Goal: Task Accomplishment & Management: Manage account settings

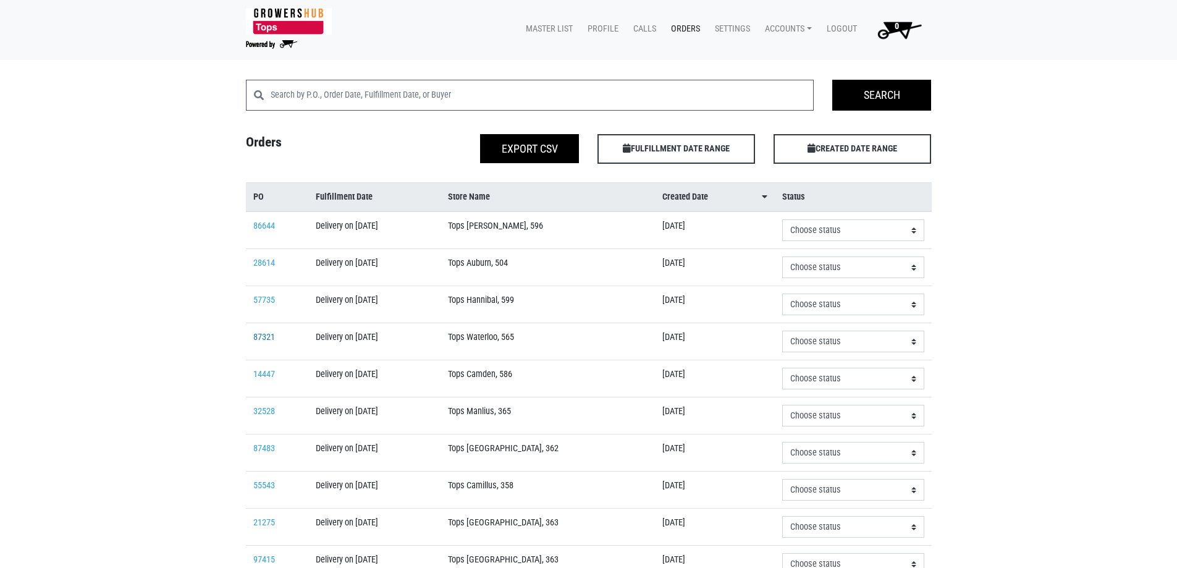
click at [265, 335] on link "87321" at bounding box center [264, 337] width 22 height 11
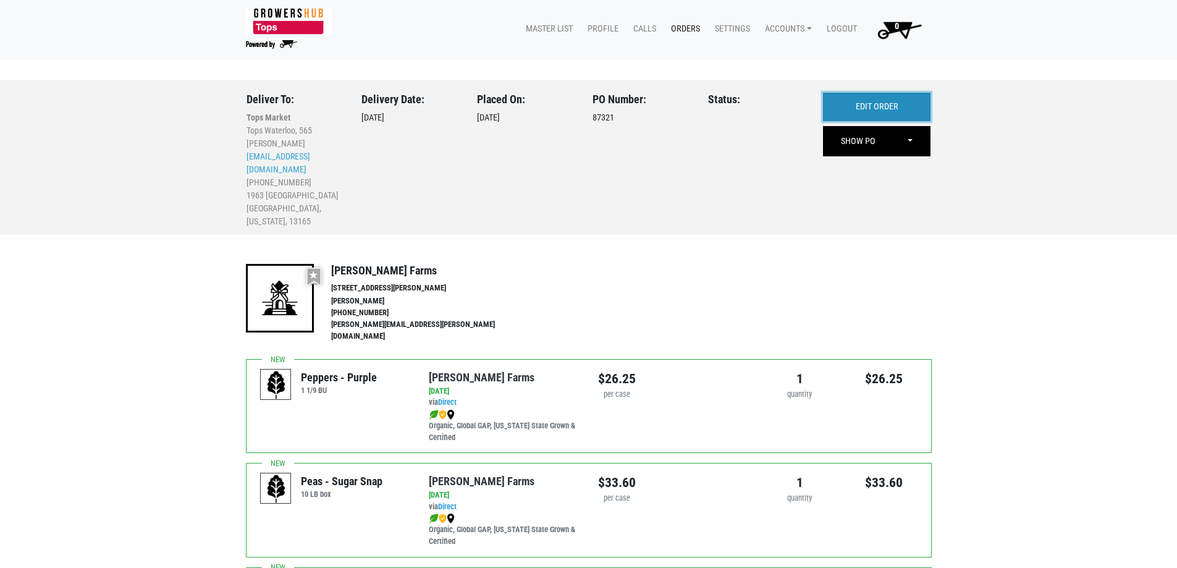
click at [913, 102] on link "EDIT ORDER" at bounding box center [876, 107] width 107 height 28
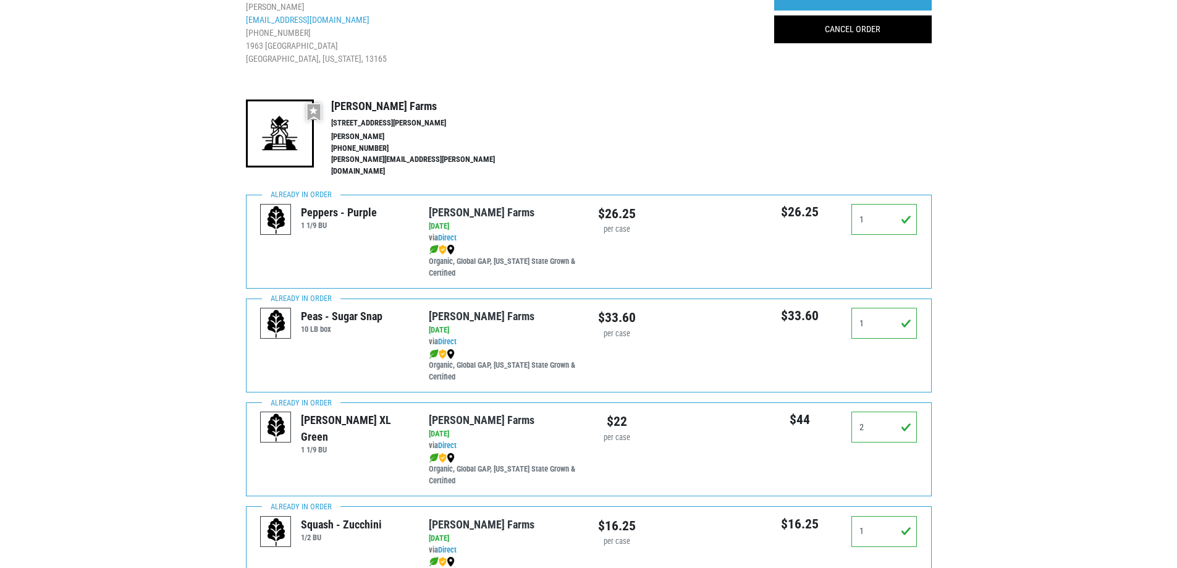
scroll to position [185, 0]
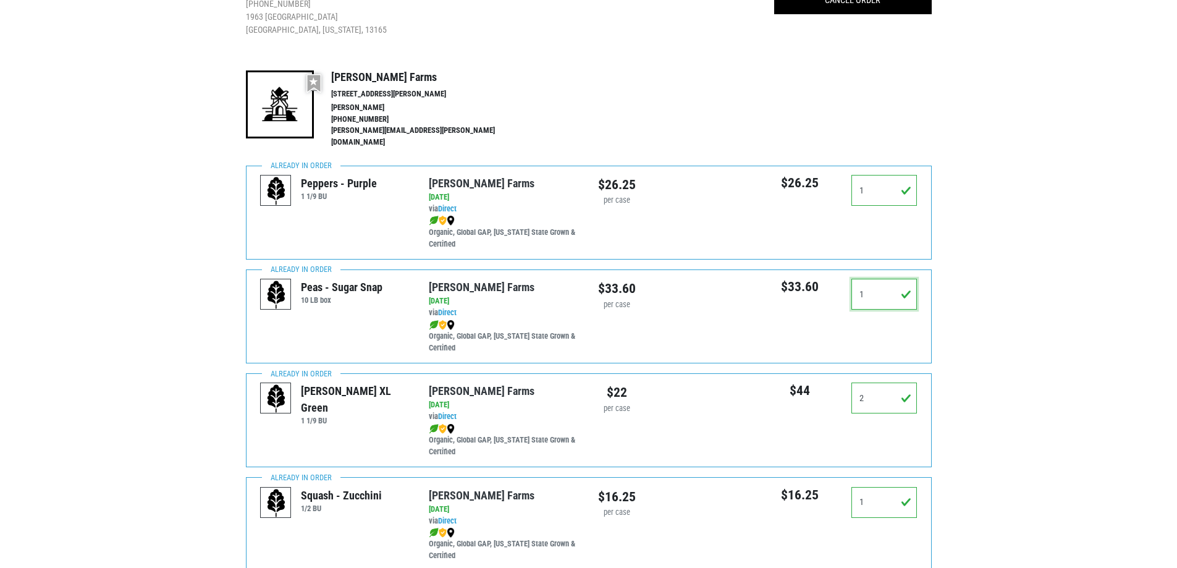
click at [895, 293] on input "1" at bounding box center [884, 294] width 66 height 31
click at [891, 293] on input "1" at bounding box center [884, 294] width 66 height 31
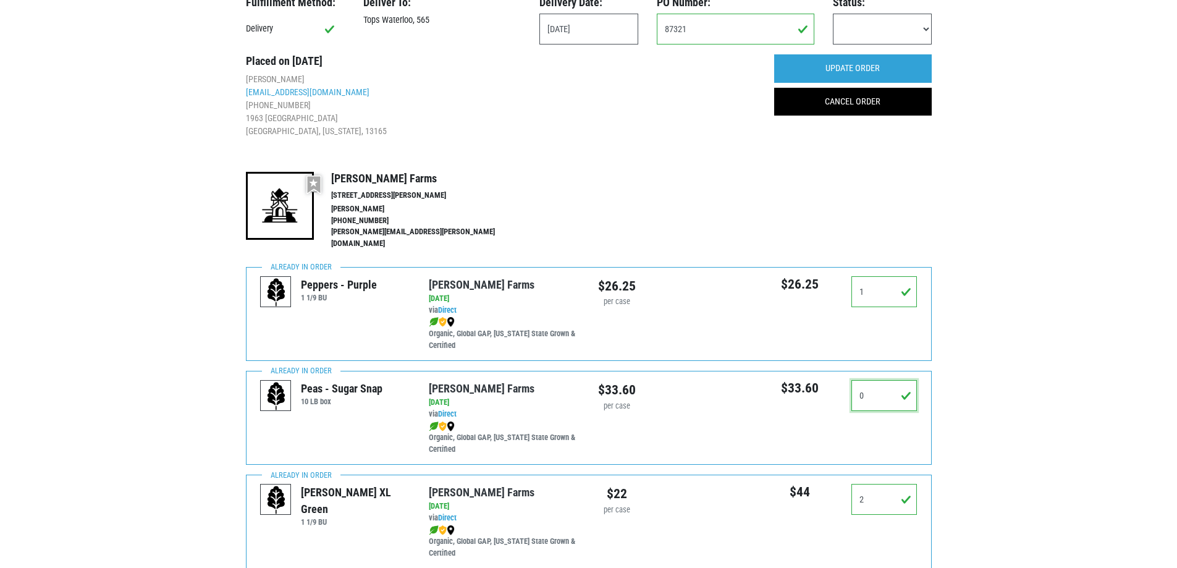
scroll to position [0, 0]
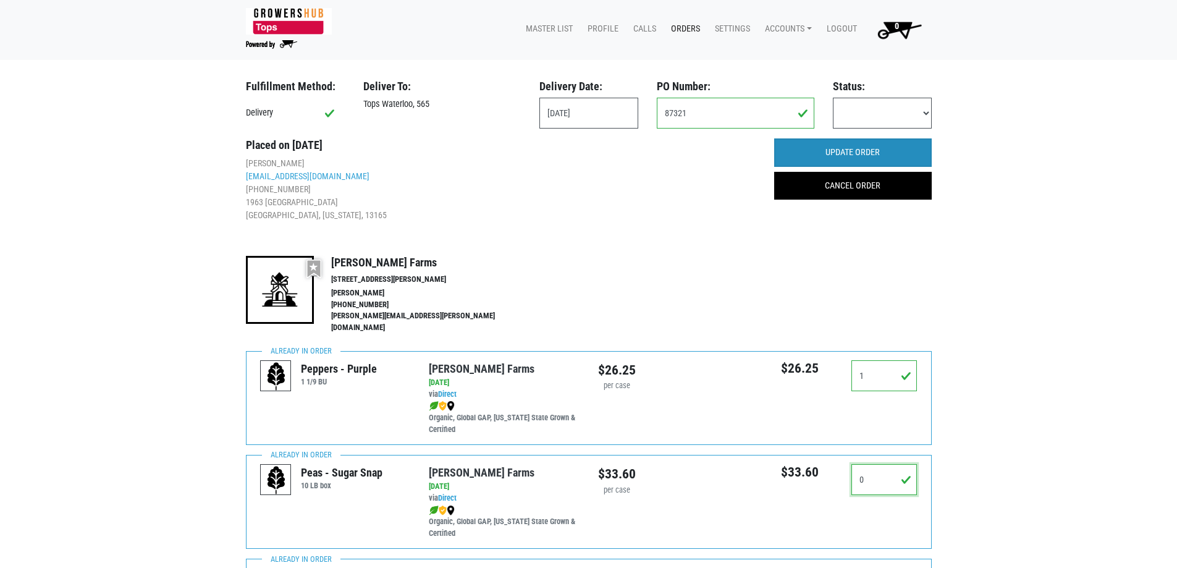
type input "0"
click at [914, 148] on input "UPDATE ORDER" at bounding box center [853, 152] width 158 height 28
